Goal: Check status: Check status

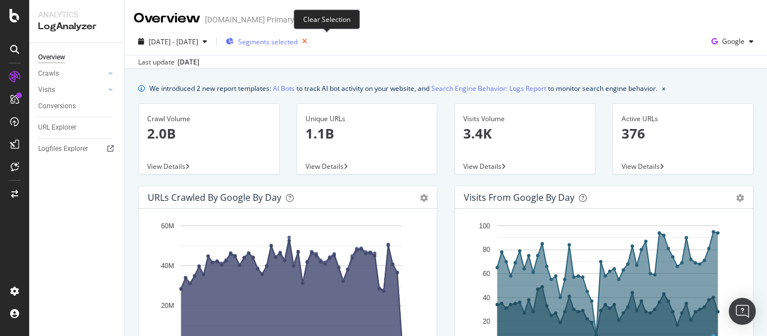
click at [312, 42] on icon "button" at bounding box center [304, 42] width 14 height 16
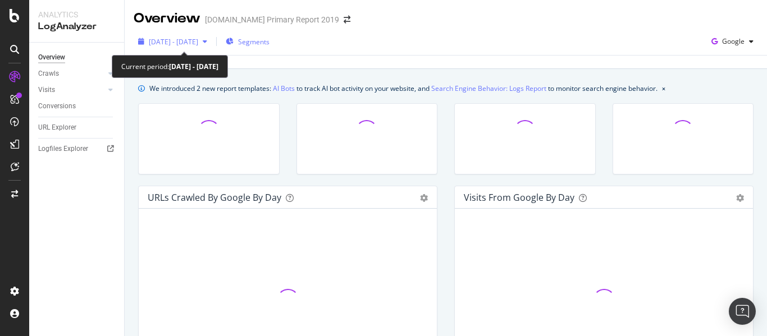
click at [198, 43] on span "[DATE] - [DATE]" at bounding box center [173, 42] width 49 height 10
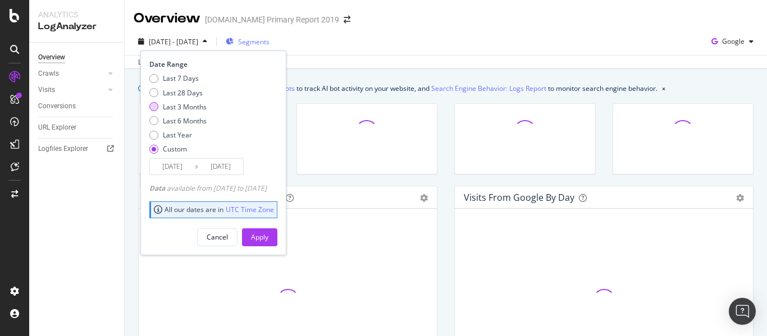
click at [188, 104] on div "Last 3 Months" at bounding box center [185, 107] width 44 height 10
type input "[DATE]"
click at [277, 238] on button "Apply" at bounding box center [259, 237] width 35 height 18
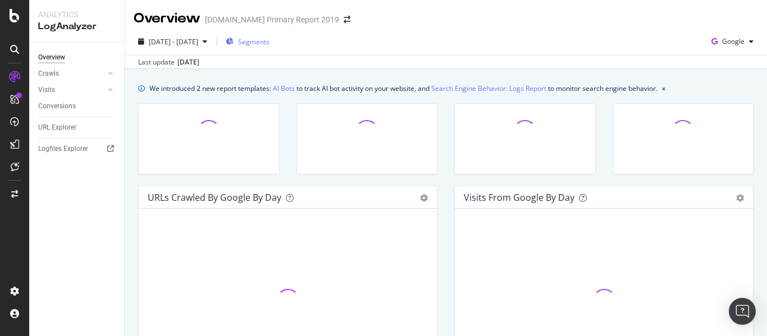
click at [512, 41] on div "[DATE] - [DATE] Segments Google" at bounding box center [446, 44] width 642 height 22
